Goal: Find specific page/section: Find specific page/section

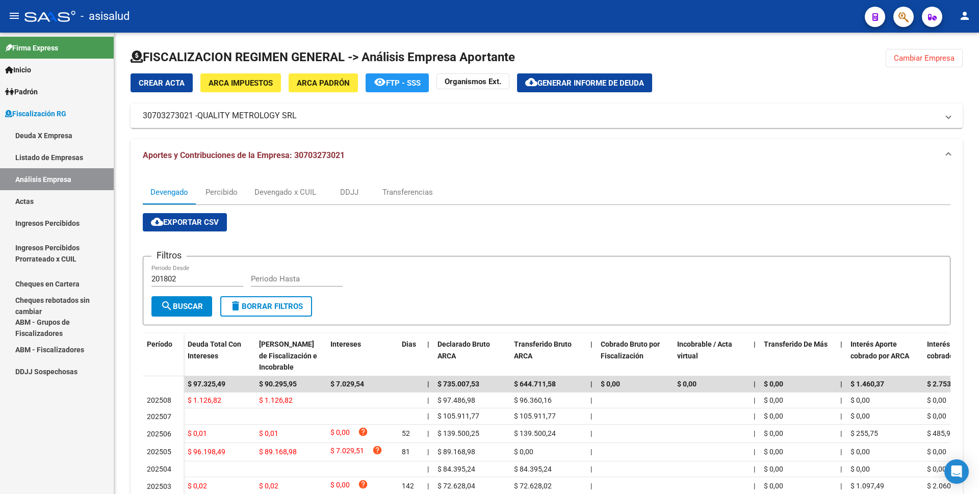
scroll to position [114, 0]
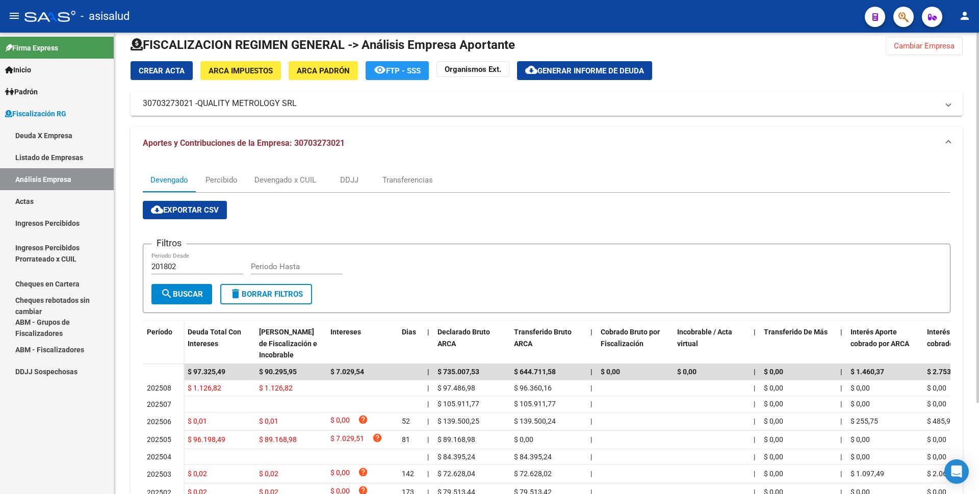
scroll to position [102, 0]
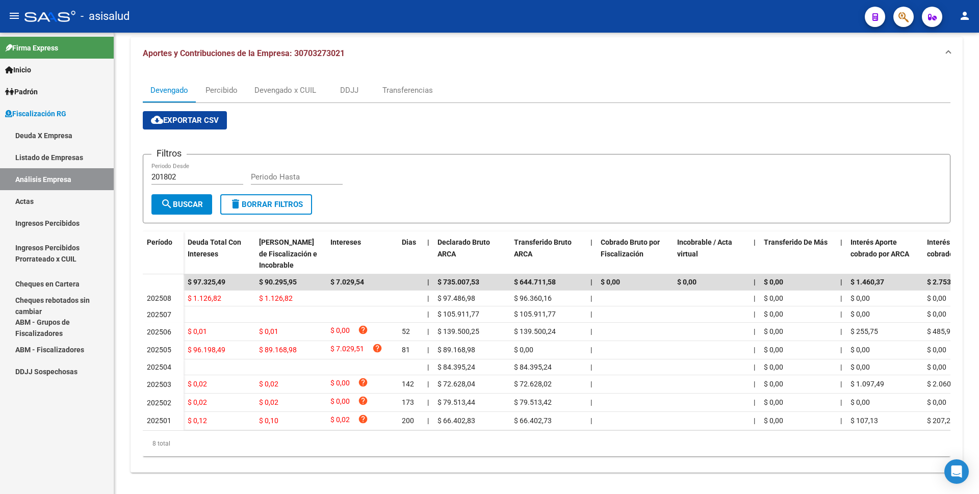
click at [42, 158] on link "Listado de Empresas" at bounding box center [57, 157] width 114 height 22
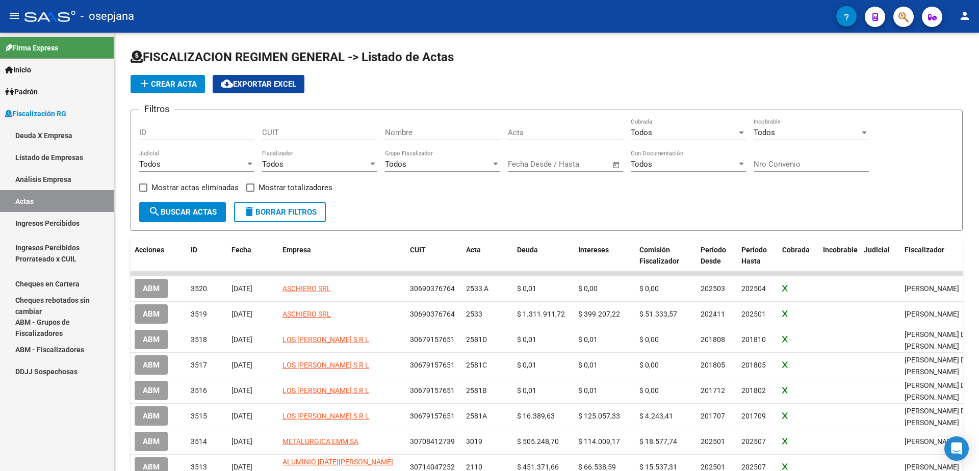
scroll to position [102, 0]
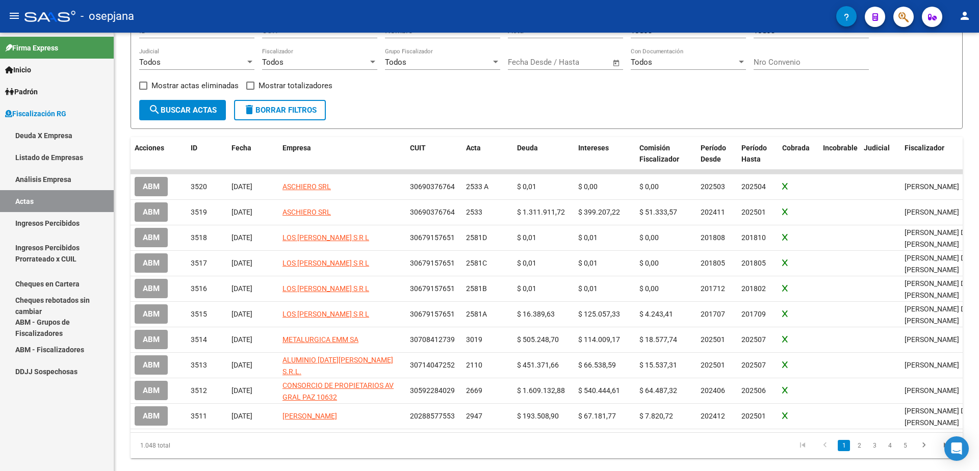
click at [50, 191] on link "Actas" at bounding box center [57, 201] width 114 height 22
click at [57, 180] on link "Análisis Empresa" at bounding box center [57, 179] width 114 height 22
